Goal: Task Accomplishment & Management: Use online tool/utility

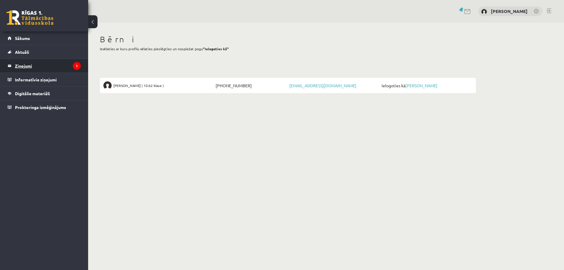
click at [30, 61] on legend "Ziņojumi 1" at bounding box center [48, 66] width 66 height 14
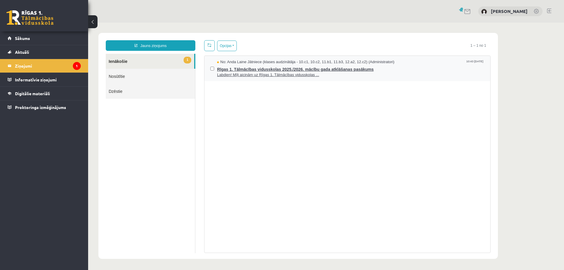
click at [291, 71] on span "Rīgas 1. Tālmācības vidusskolas 2025./2026. mācību gada atklāšanas pasākums" at bounding box center [350, 68] width 267 height 7
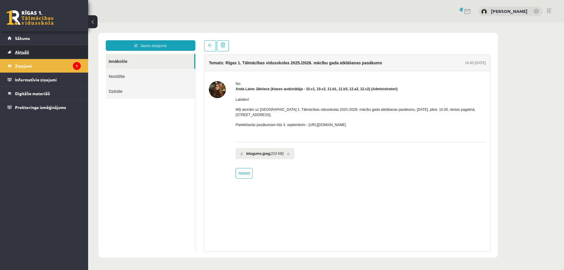
click at [18, 49] on link "Aktuāli" at bounding box center [44, 52] width 73 height 14
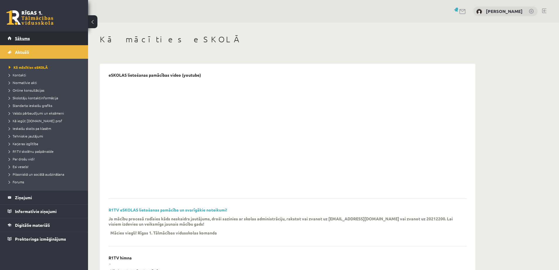
click at [20, 35] on link "Sākums" at bounding box center [44, 38] width 73 height 14
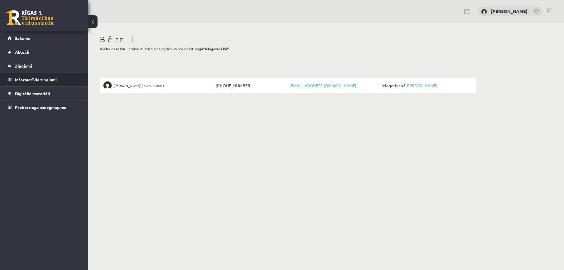
click at [40, 79] on legend "Informatīvie ziņojumi 0" at bounding box center [48, 80] width 66 height 14
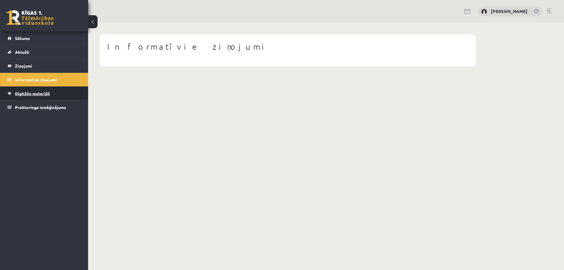
click at [45, 95] on span "Digitālie materiāli" at bounding box center [32, 93] width 35 height 5
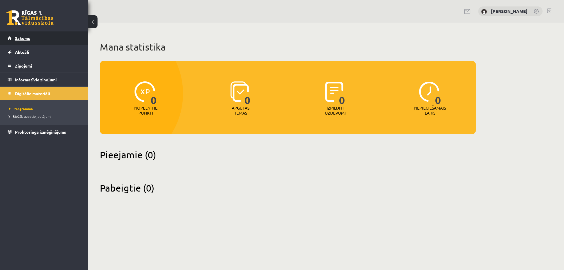
click at [23, 40] on span "Sākums" at bounding box center [22, 38] width 15 height 5
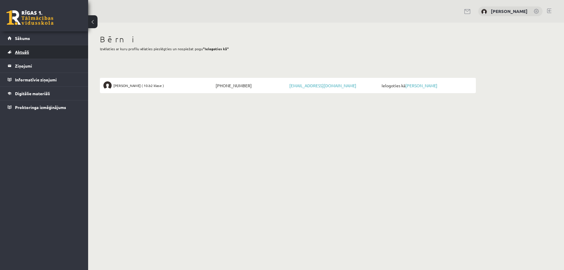
click at [26, 52] on span "Aktuāli" at bounding box center [22, 51] width 14 height 5
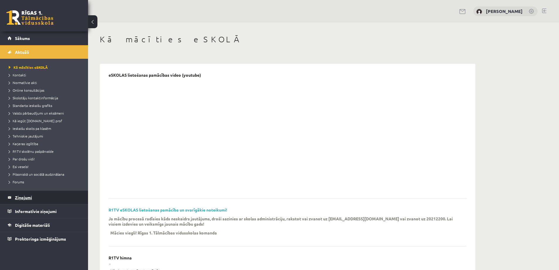
click at [22, 196] on legend "Ziņojumi 0" at bounding box center [48, 198] width 66 height 14
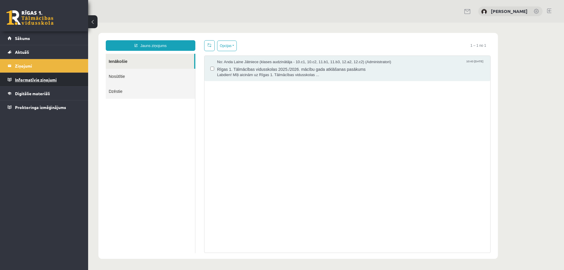
click at [37, 80] on legend "Informatīvie ziņojumi 0" at bounding box center [48, 80] width 66 height 14
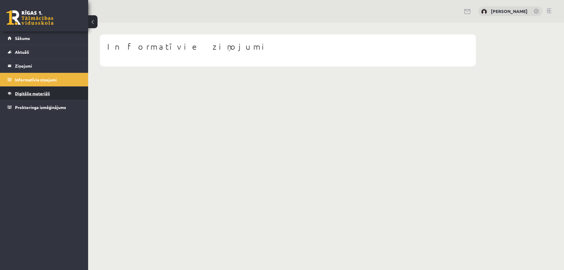
click at [34, 93] on span "Digitālie materiāli" at bounding box center [32, 93] width 35 height 5
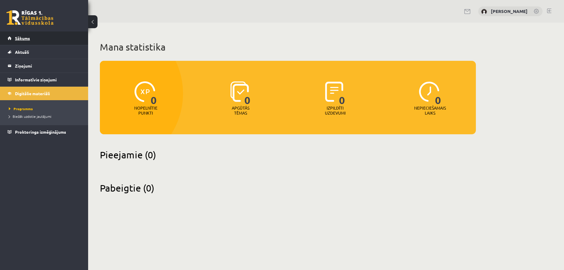
click at [25, 38] on span "Sākums" at bounding box center [22, 38] width 15 height 5
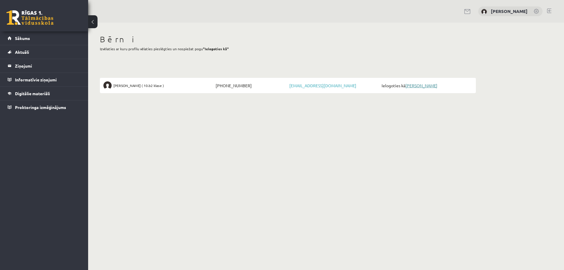
click at [416, 85] on link "[PERSON_NAME]" at bounding box center [421, 85] width 32 height 5
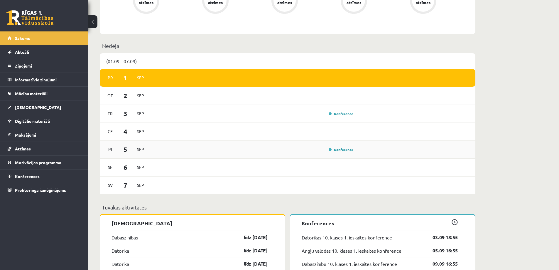
scroll to position [294, 0]
click at [208, 100] on div "Ot 2 Sep" at bounding box center [288, 96] width 376 height 18
click at [126, 98] on span "2" at bounding box center [126, 95] width 18 height 10
click at [145, 98] on span "Sep" at bounding box center [140, 95] width 12 height 9
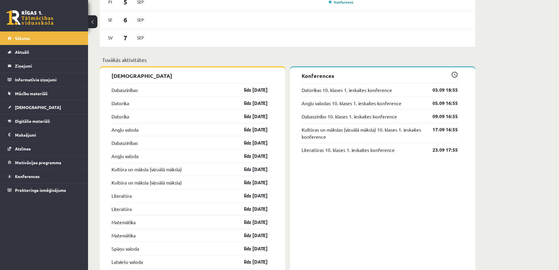
scroll to position [485, 0]
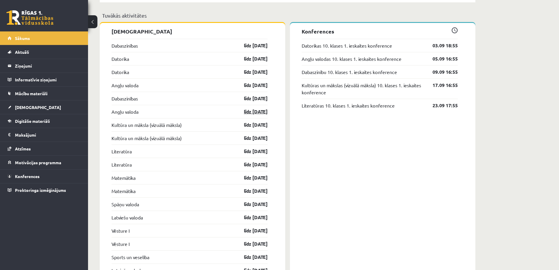
click at [259, 112] on link "līdz [DATE]" at bounding box center [251, 111] width 34 height 7
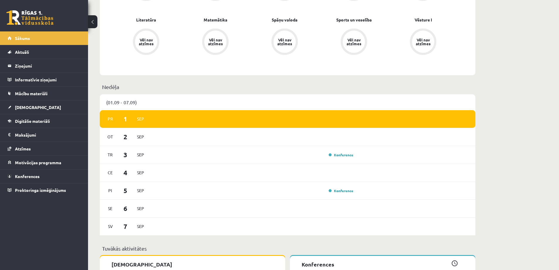
scroll to position [250, 0]
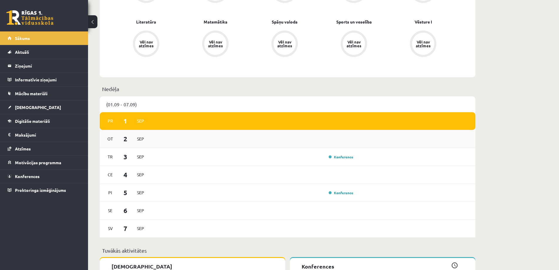
click at [171, 143] on div "Ot 2 Sep" at bounding box center [288, 139] width 376 height 18
click at [125, 141] on span "2" at bounding box center [126, 139] width 18 height 10
click at [141, 138] on span "Sep" at bounding box center [140, 138] width 12 height 9
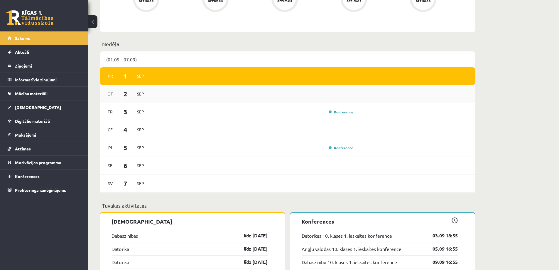
scroll to position [397, 0]
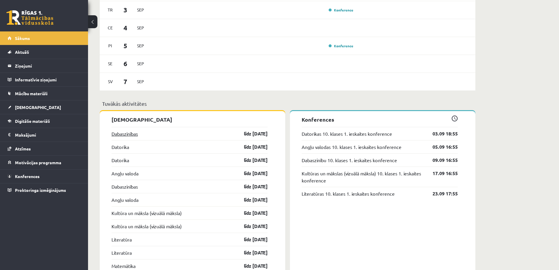
click at [128, 135] on link "Dabaszinības" at bounding box center [125, 133] width 26 height 7
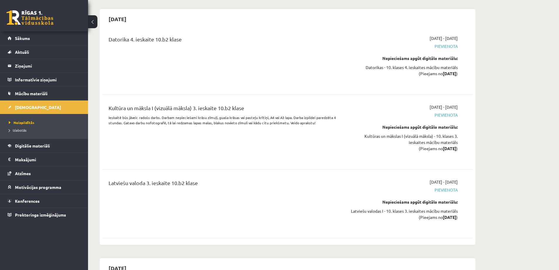
scroll to position [3729, 0]
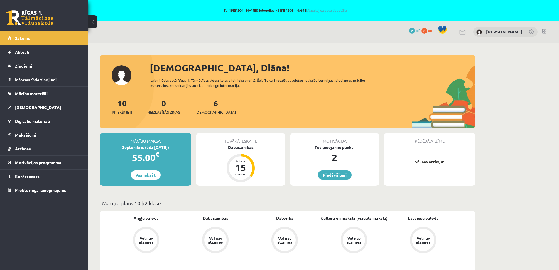
scroll to position [397, 0]
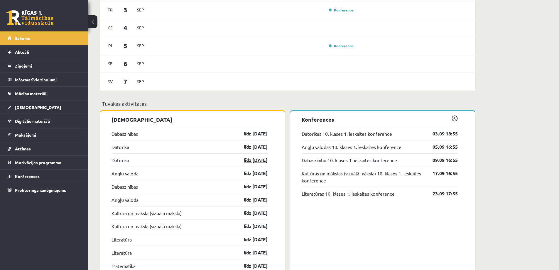
click at [253, 159] on link "līdz [DATE]" at bounding box center [251, 160] width 34 height 7
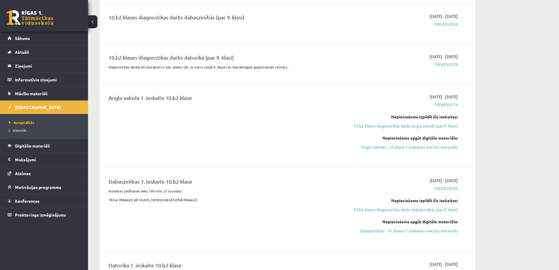
scroll to position [176, 0]
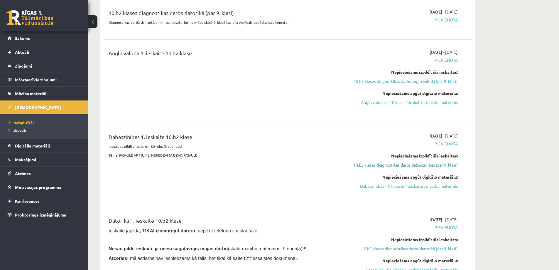
click at [413, 164] on link "10.b2 klases diagnostikas darbs dabaszinībās (par 9. klasi)" at bounding box center [402, 165] width 111 height 6
